Goal: Register for event/course

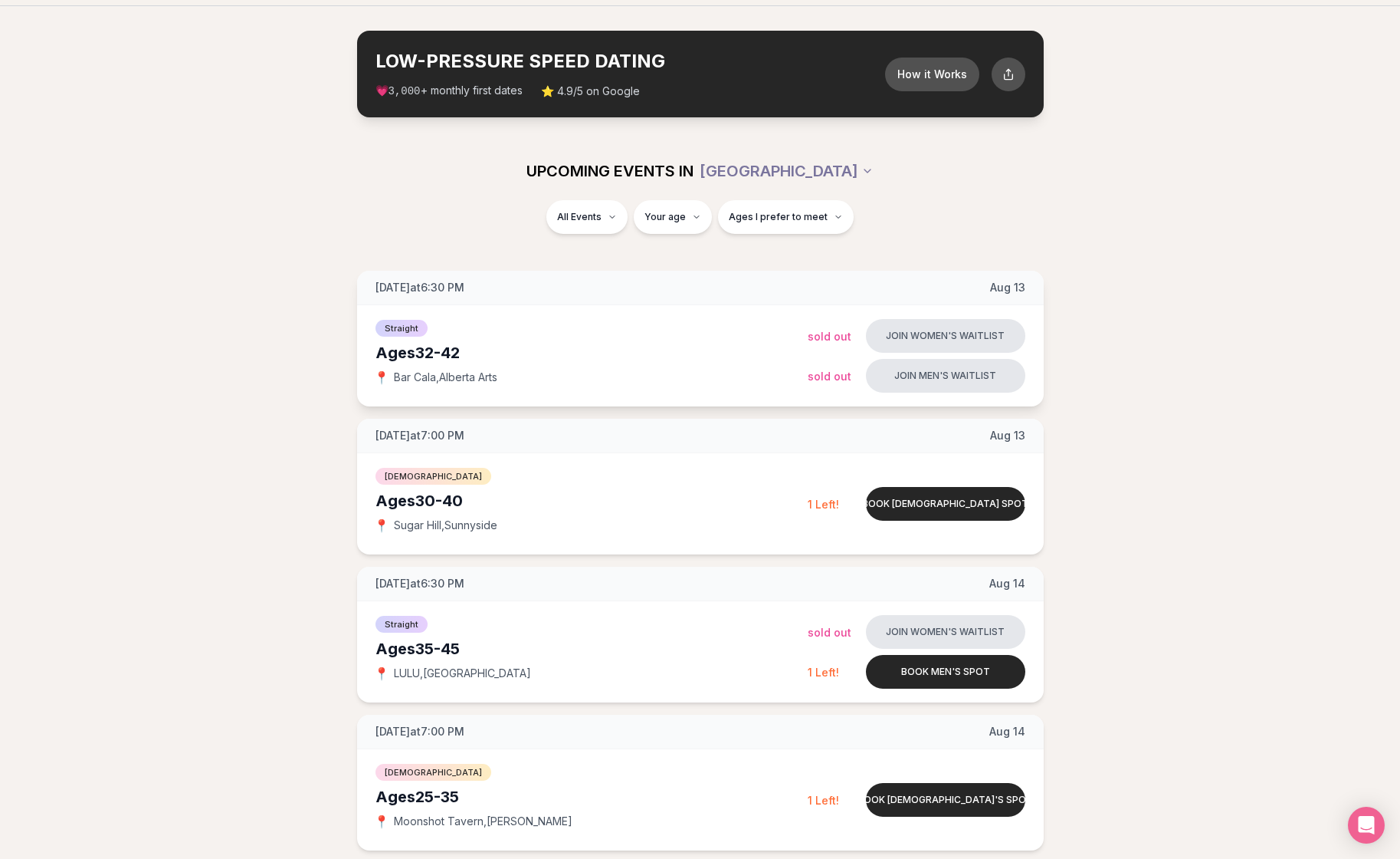
scroll to position [52, 0]
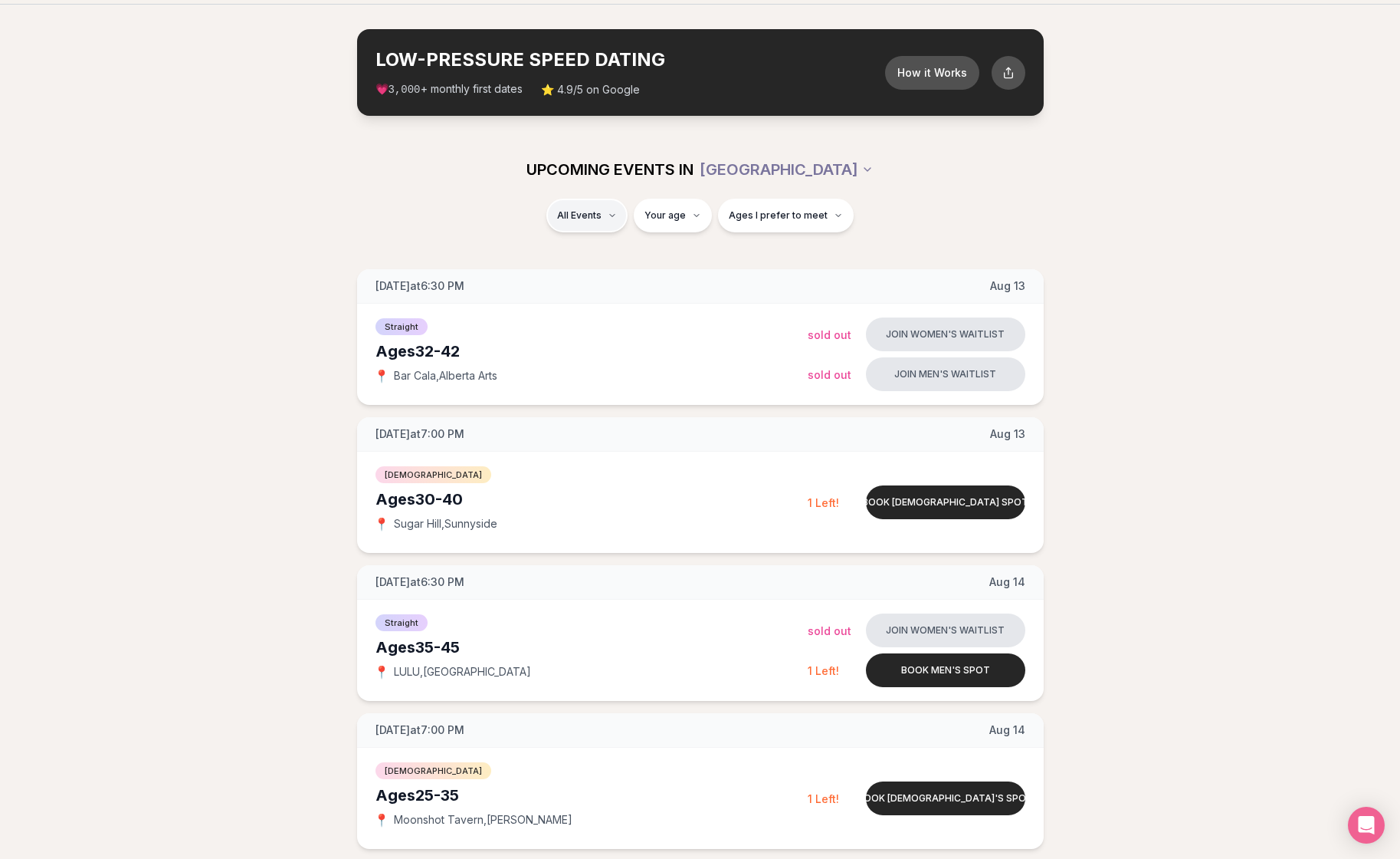
click at [585, 253] on div "Straight ( 39 )" at bounding box center [607, 255] width 146 height 34
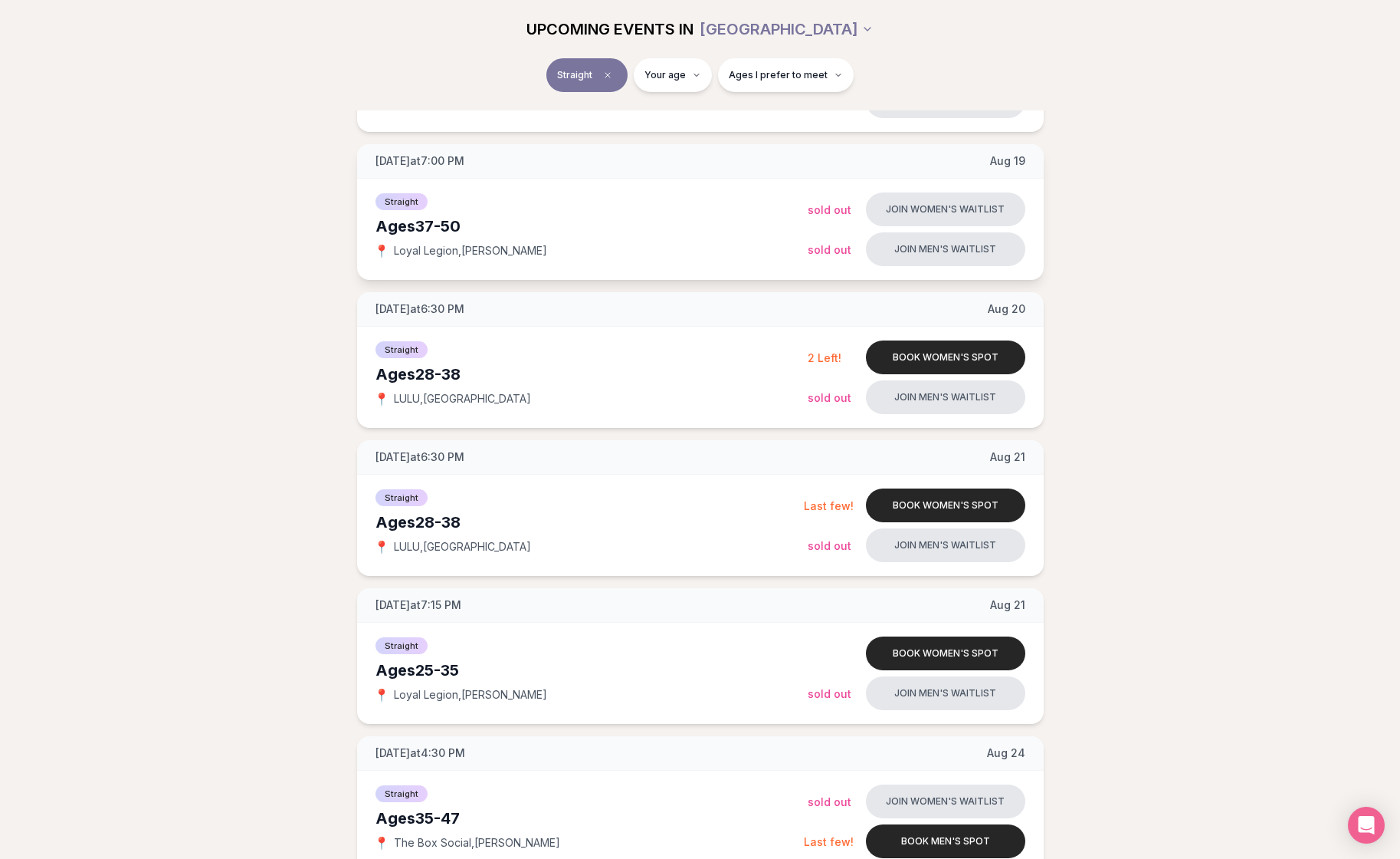
scroll to position [776, 0]
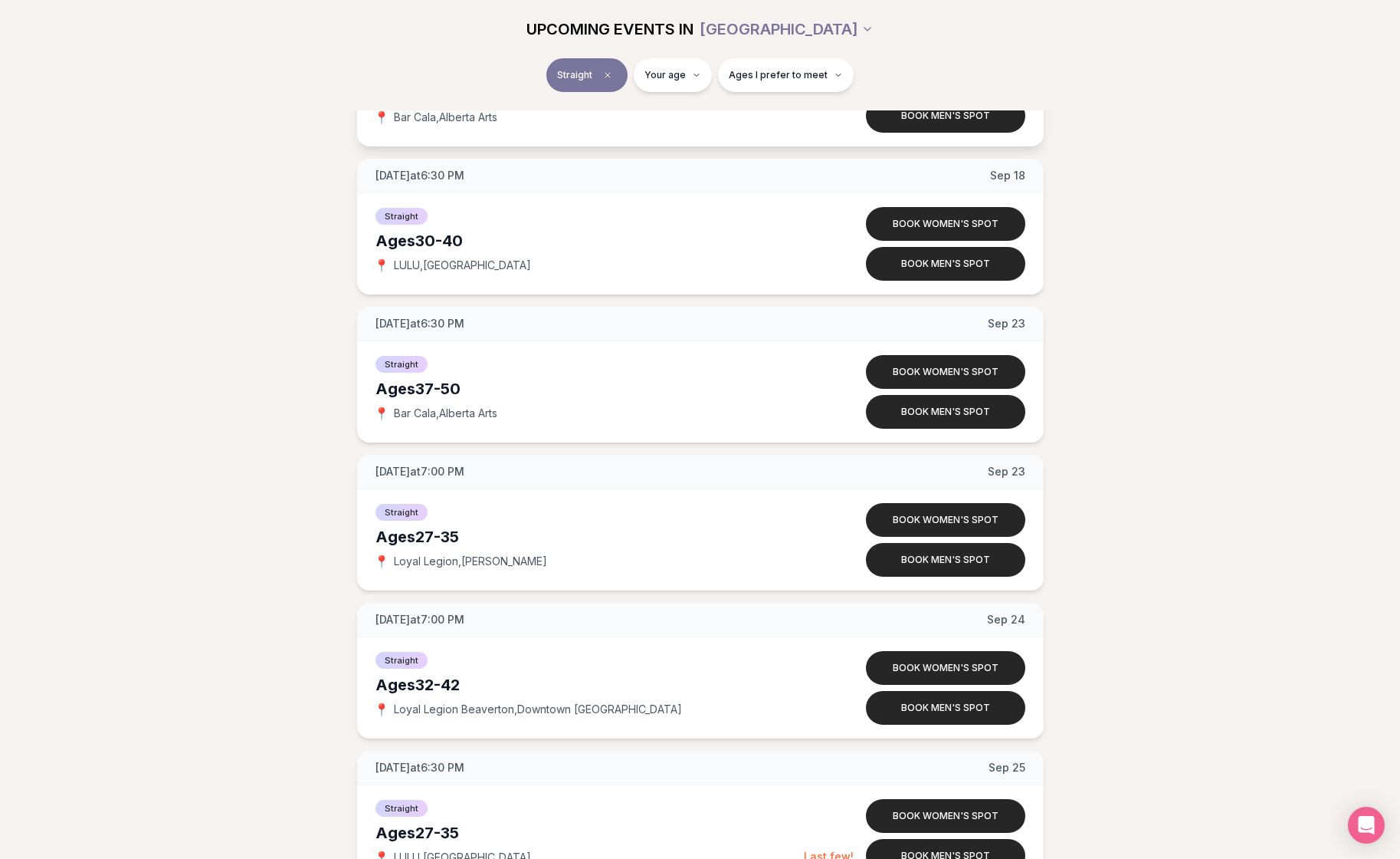
scroll to position [4455, 0]
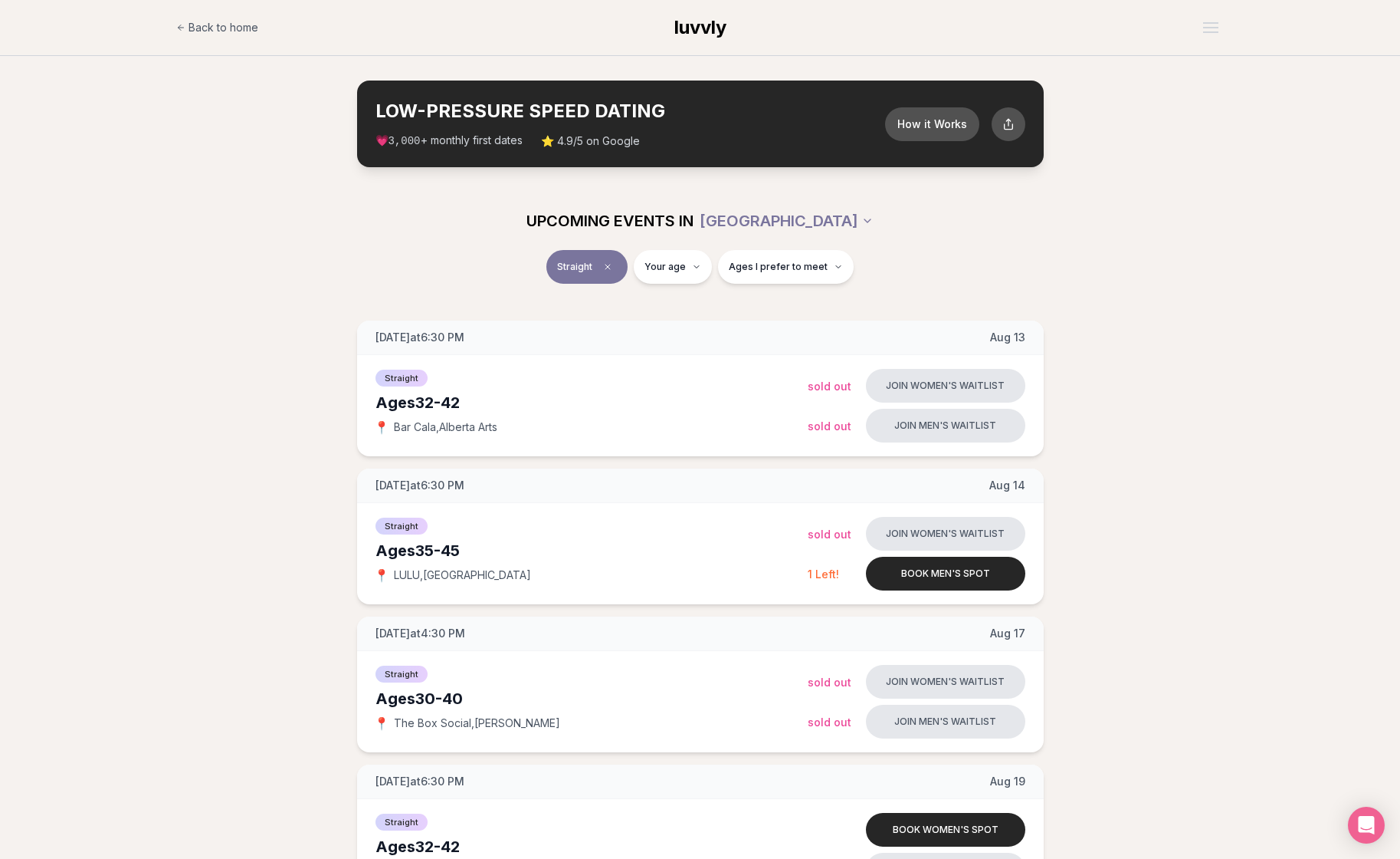
scroll to position [0, 0]
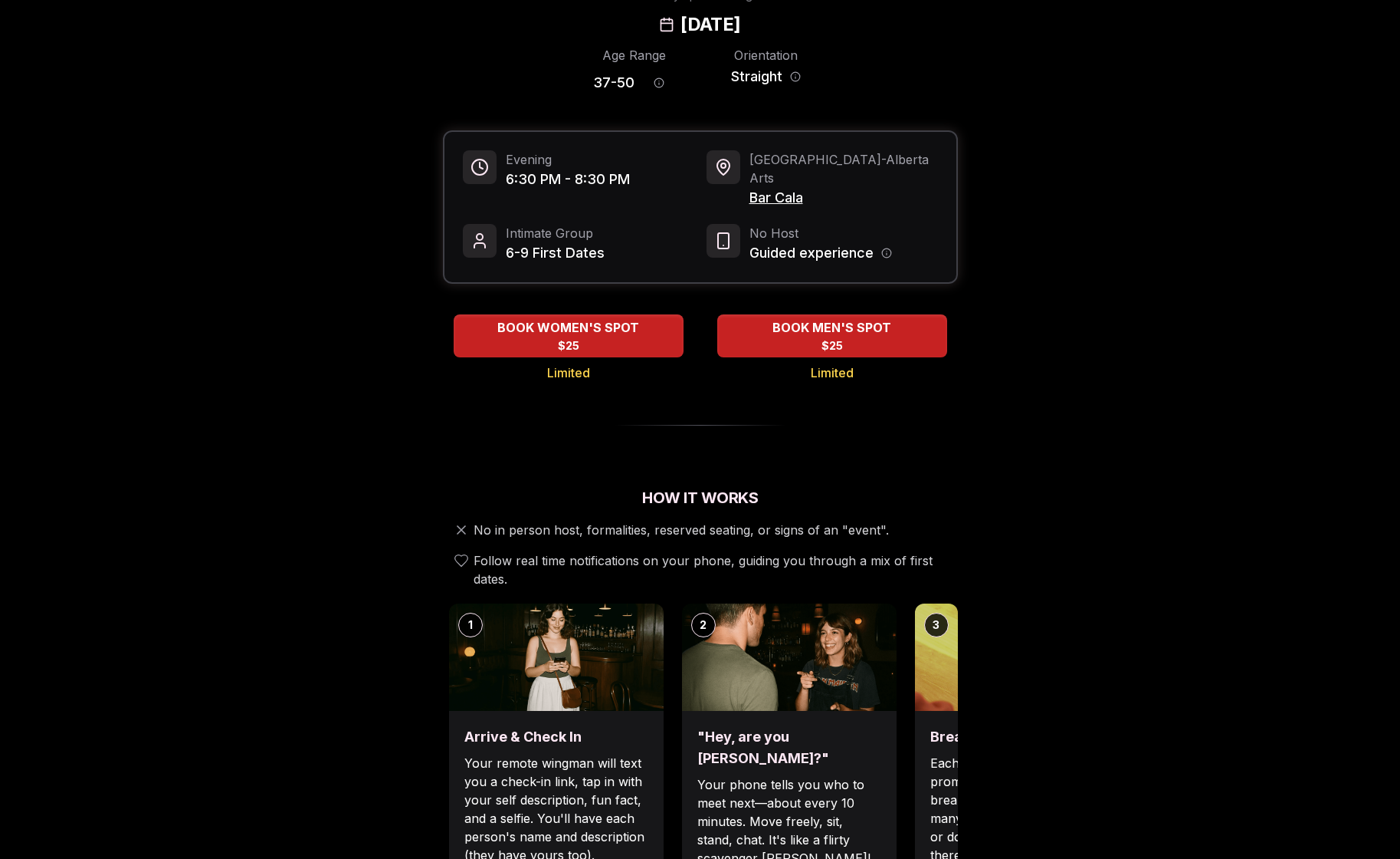
scroll to position [104, 0]
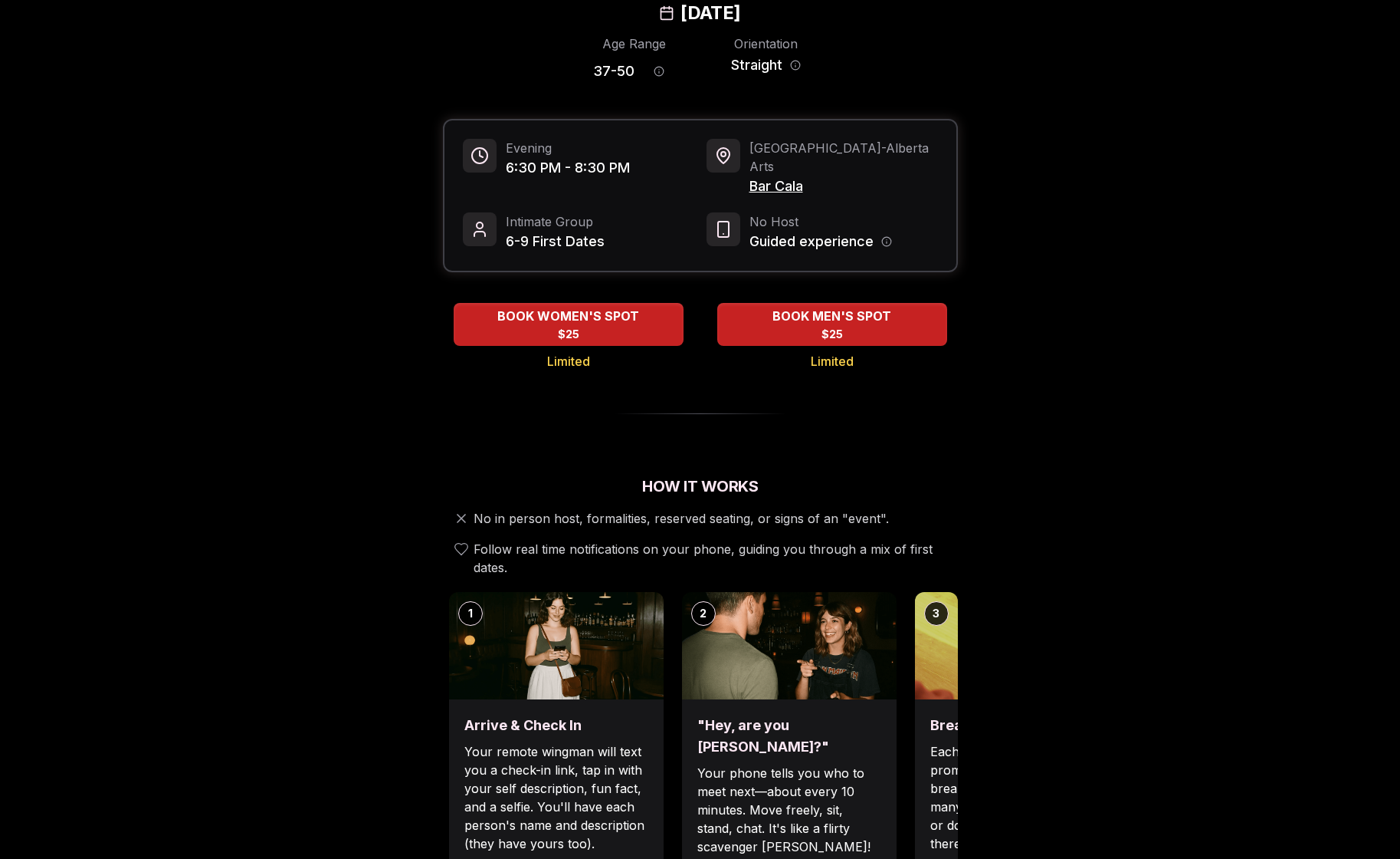
click at [378, 2] on div "Luvvly Speed Dating Tuesday, September 23rd" at bounding box center [700, 1] width 1048 height 49
